Goal: Transaction & Acquisition: Obtain resource

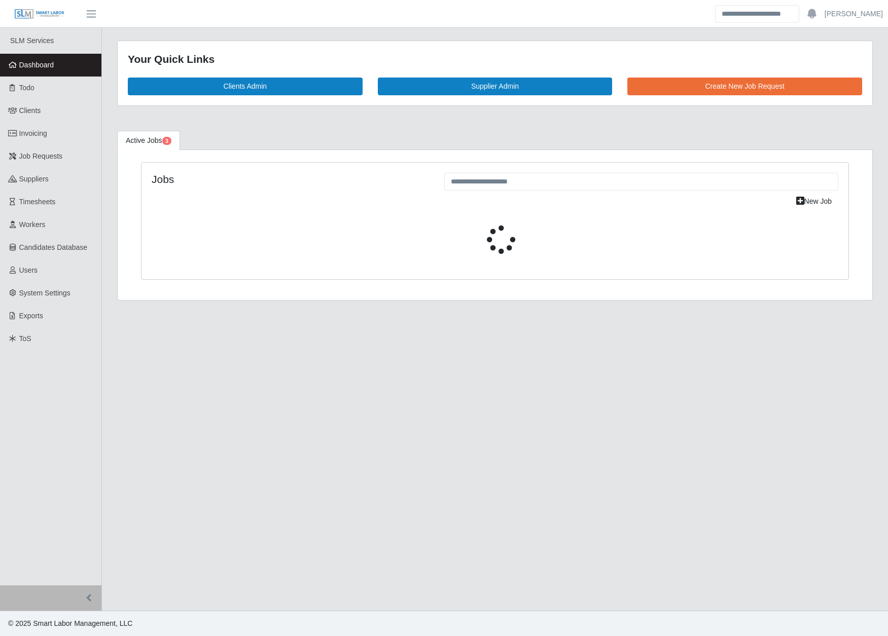
select select "****"
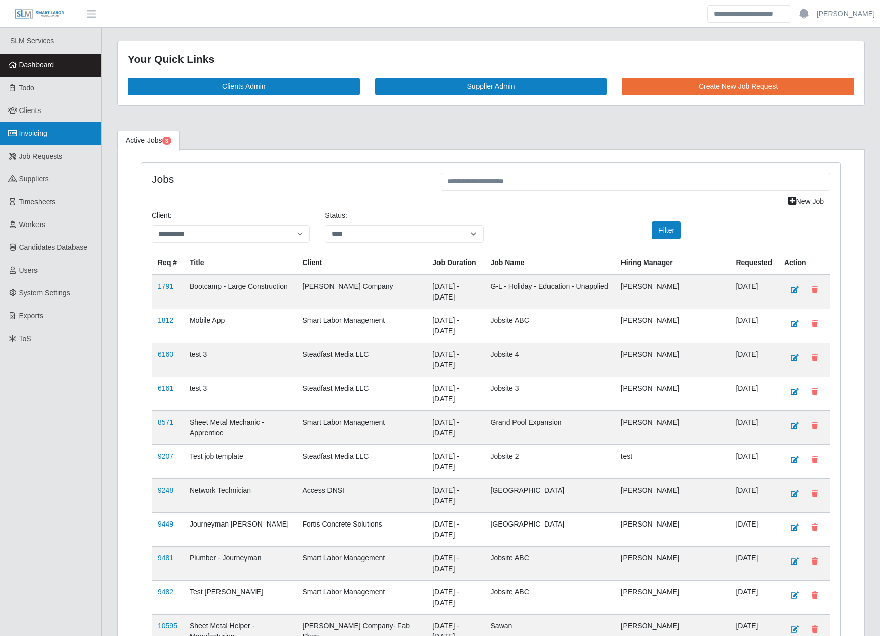
click at [29, 130] on span "Invoicing" at bounding box center [33, 133] width 28 height 8
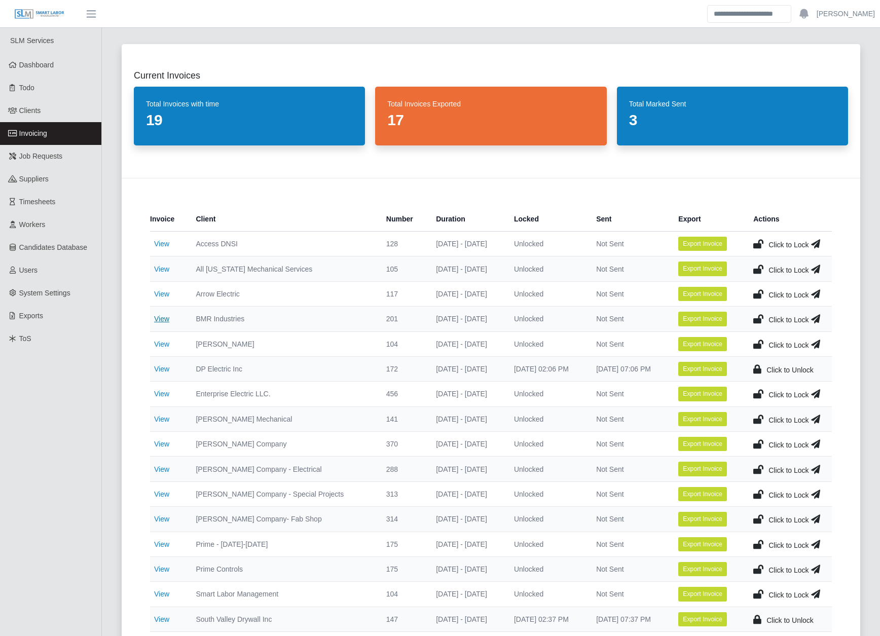
click at [161, 318] on link "View" at bounding box center [161, 319] width 15 height 8
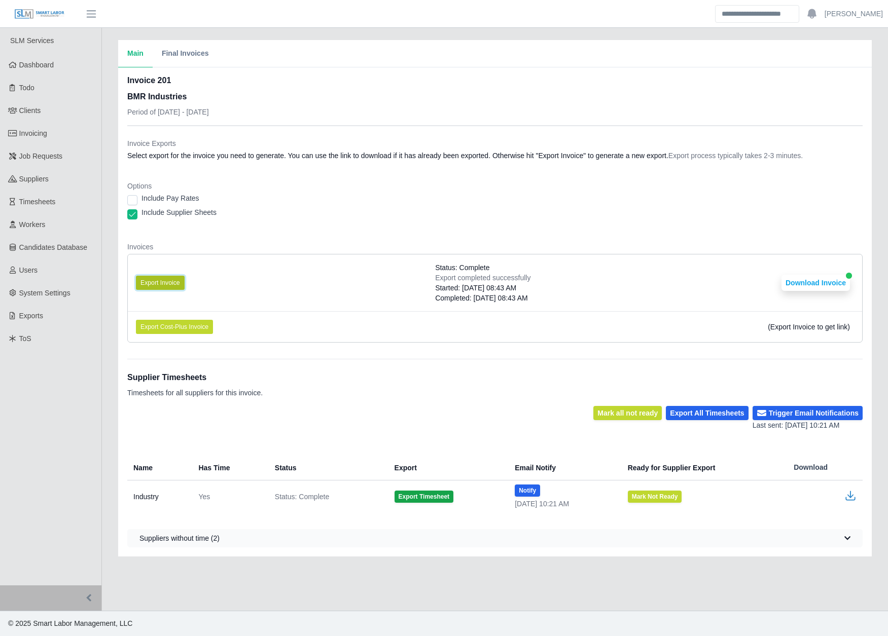
click at [167, 284] on button "Export Invoice" at bounding box center [160, 283] width 49 height 14
click at [827, 281] on button "Download Invoice" at bounding box center [815, 283] width 68 height 16
click at [16, 134] on icon at bounding box center [12, 133] width 9 height 7
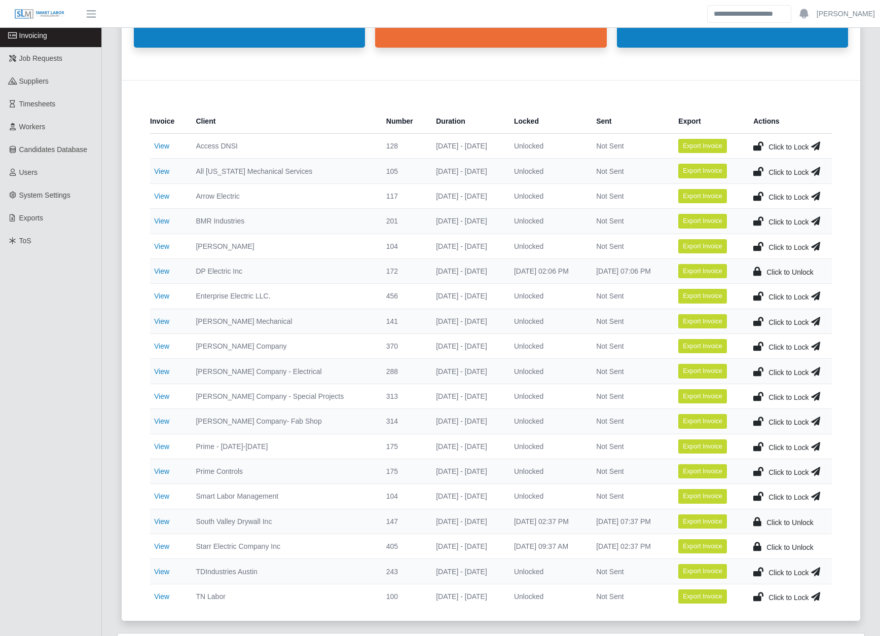
scroll to position [152, 0]
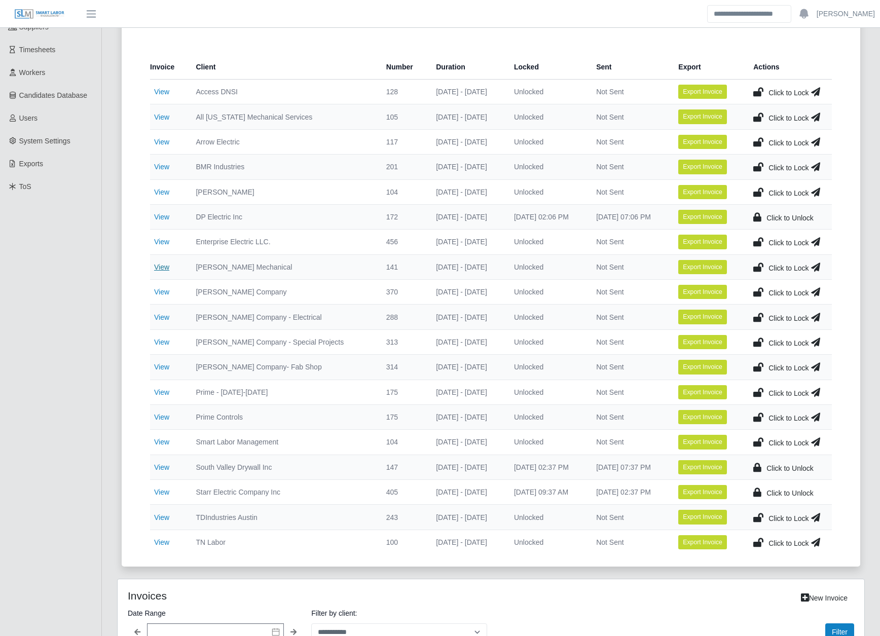
click at [163, 267] on link "View" at bounding box center [161, 267] width 15 height 8
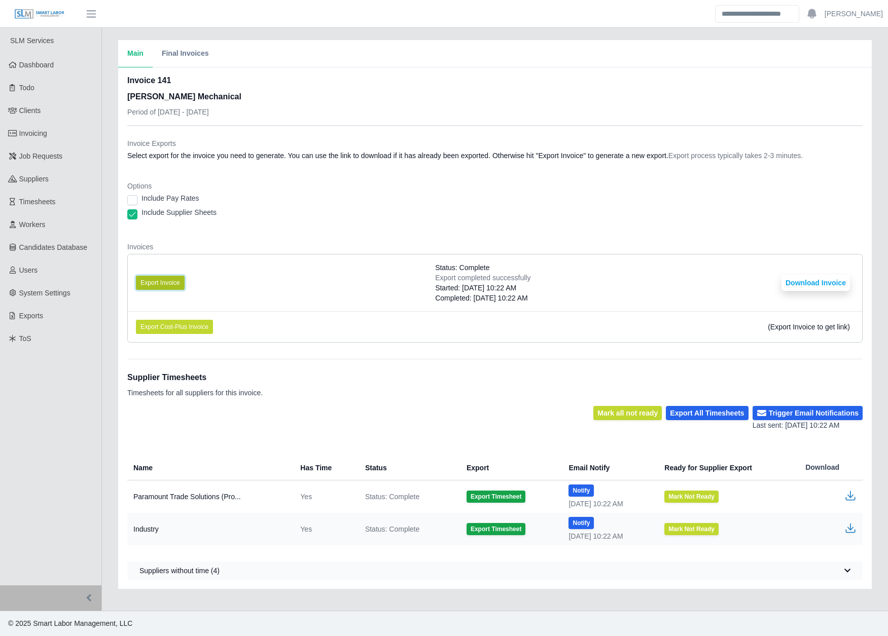
click at [160, 281] on button "Export Invoice" at bounding box center [160, 283] width 49 height 14
click at [816, 283] on button "Download Invoice" at bounding box center [815, 283] width 68 height 16
click at [44, 130] on span "Invoicing" at bounding box center [33, 133] width 28 height 8
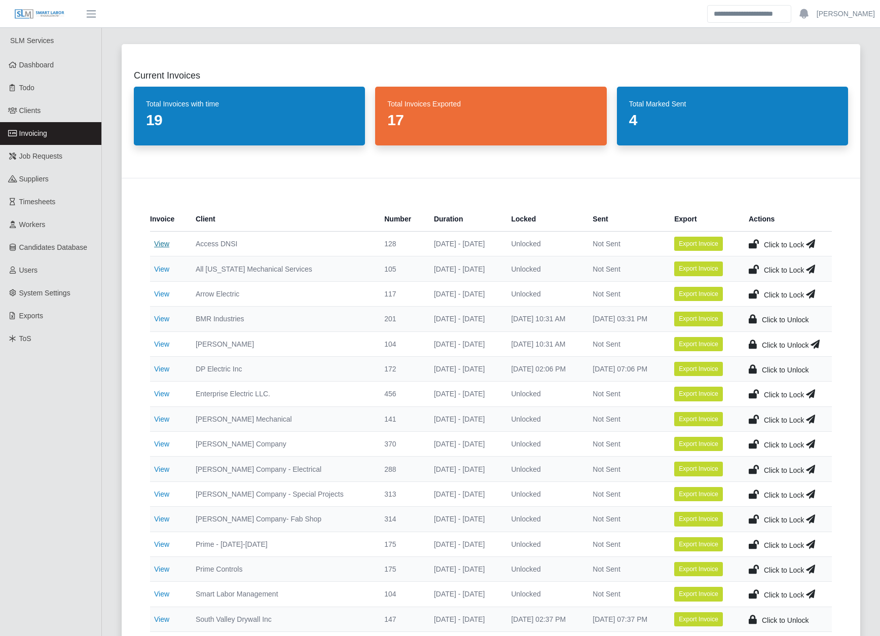
click at [162, 244] on link "View" at bounding box center [161, 244] width 15 height 8
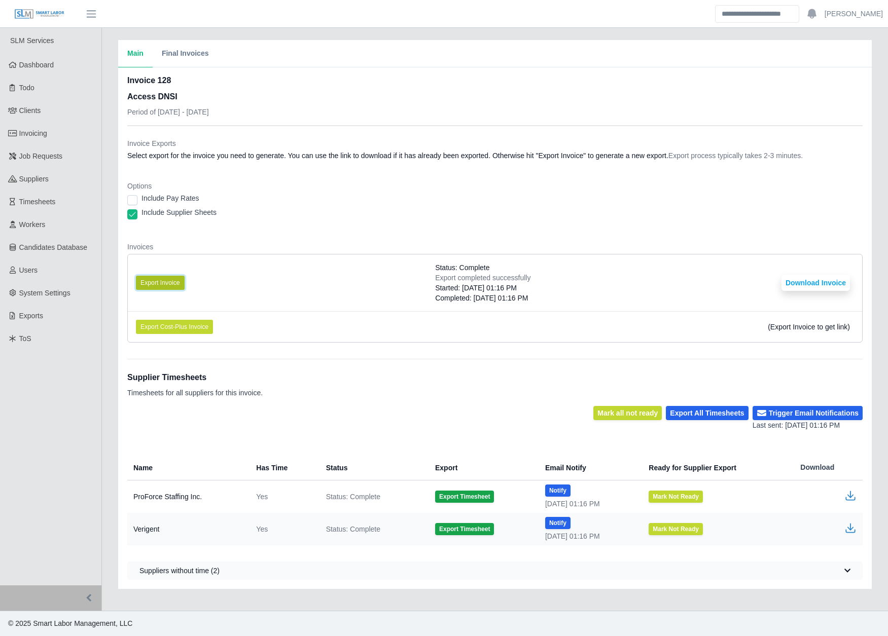
click at [167, 280] on button "Export Invoice" at bounding box center [160, 283] width 49 height 14
click at [801, 285] on button "Download Invoice" at bounding box center [815, 283] width 68 height 16
click at [46, 136] on span "Invoicing" at bounding box center [33, 133] width 28 height 8
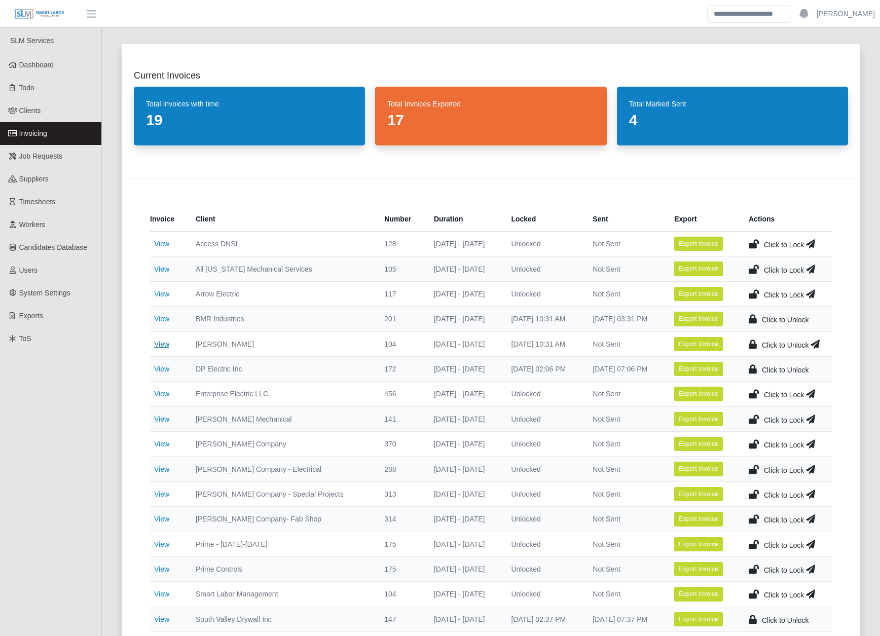
click at [162, 344] on link "View" at bounding box center [161, 344] width 15 height 8
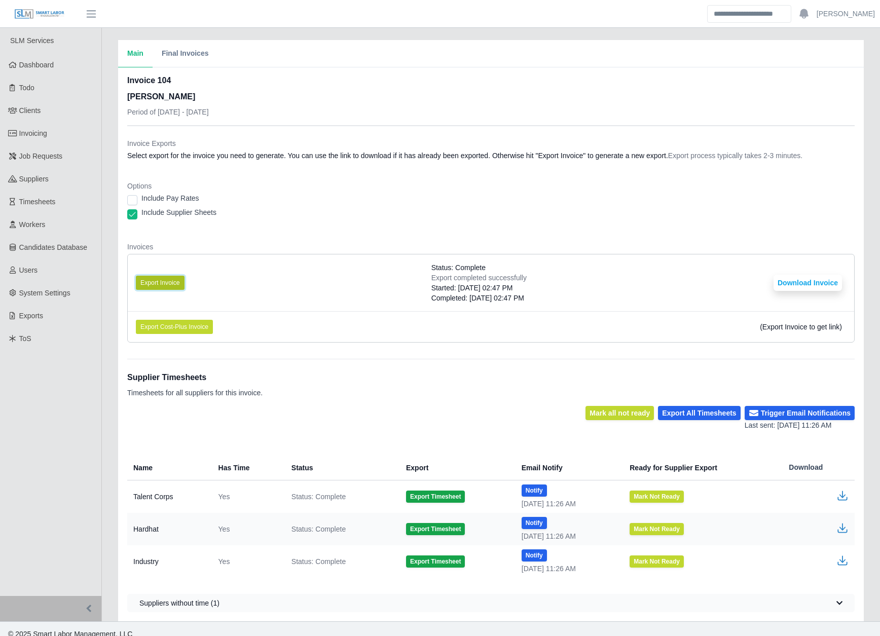
click at [150, 280] on button "Export Invoice" at bounding box center [160, 283] width 49 height 14
click at [800, 284] on button "Download Invoice" at bounding box center [808, 283] width 68 height 16
click at [31, 135] on span "Invoicing" at bounding box center [33, 133] width 28 height 8
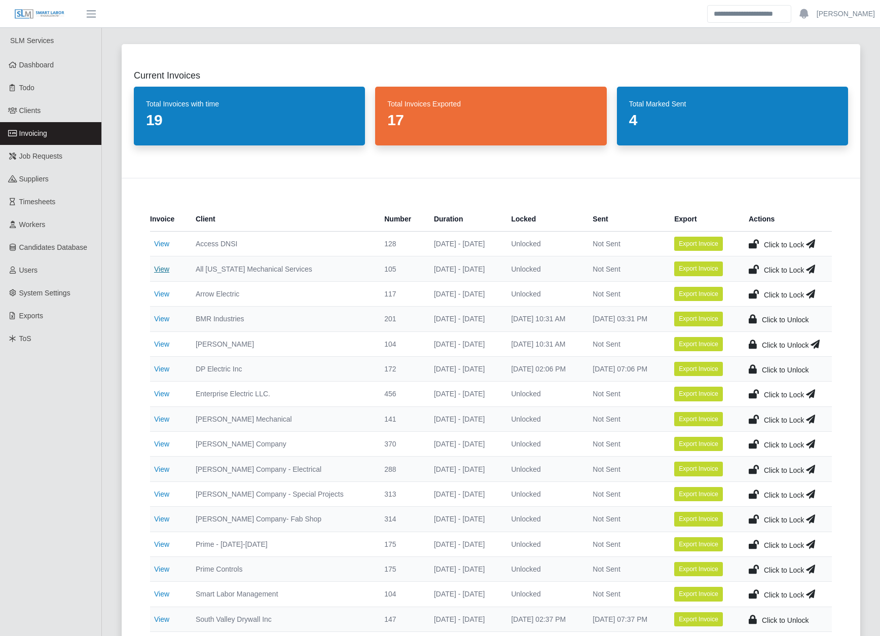
click at [159, 271] on link "View" at bounding box center [161, 269] width 15 height 8
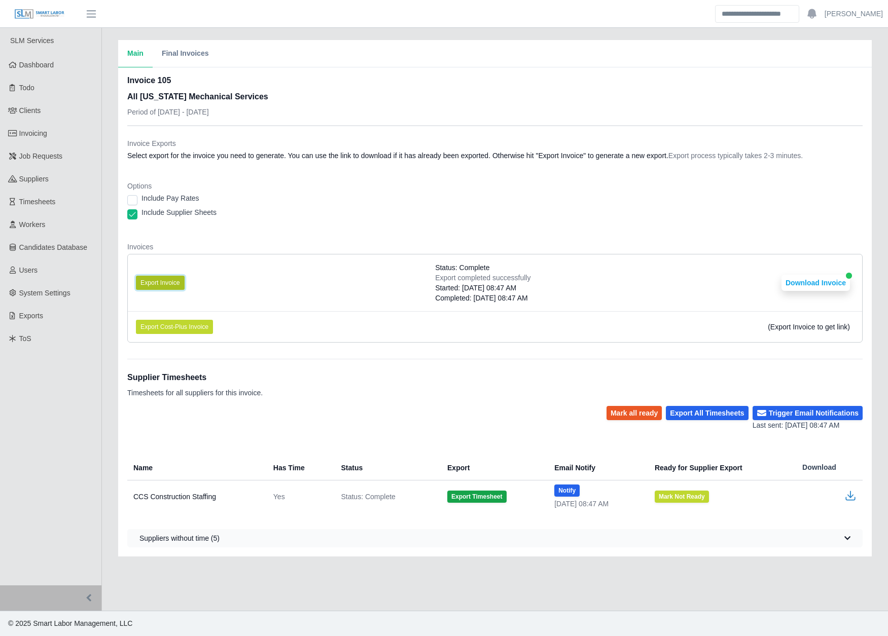
click at [163, 283] on button "Export Invoice" at bounding box center [160, 283] width 49 height 14
click at [799, 281] on button "Download Invoice" at bounding box center [815, 283] width 68 height 16
